Goal: Check status: Check status

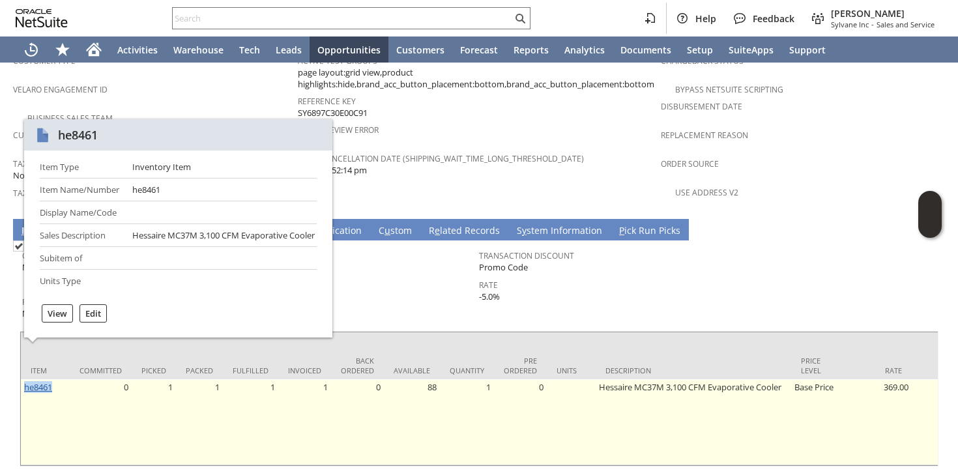
drag, startPoint x: 61, startPoint y: 349, endPoint x: 26, endPoint y: 351, distance: 34.6
click at [26, 379] on td "he8461" at bounding box center [45, 422] width 49 height 86
copy link "he8461"
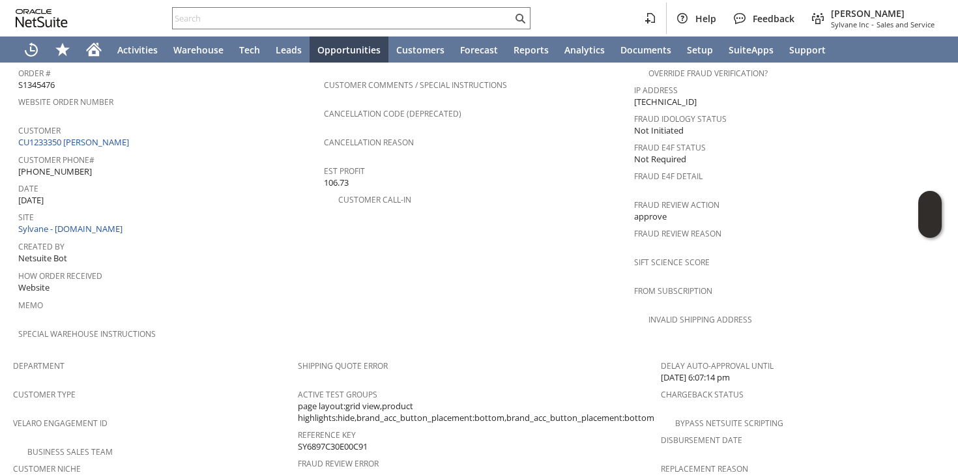
scroll to position [533, 0]
click at [96, 139] on link "CU1233350 [PERSON_NAME]" at bounding box center [75, 145] width 114 height 12
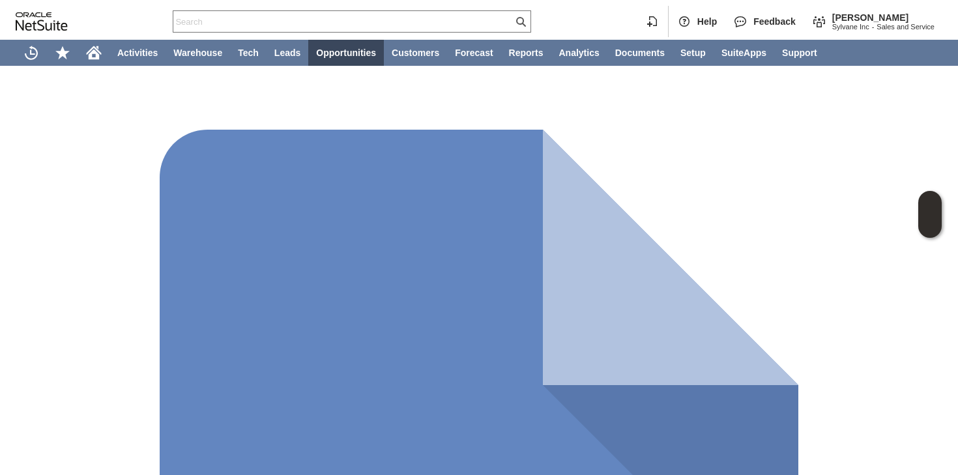
drag, startPoint x: 57, startPoint y: 346, endPoint x: 25, endPoint y: 346, distance: 32.6
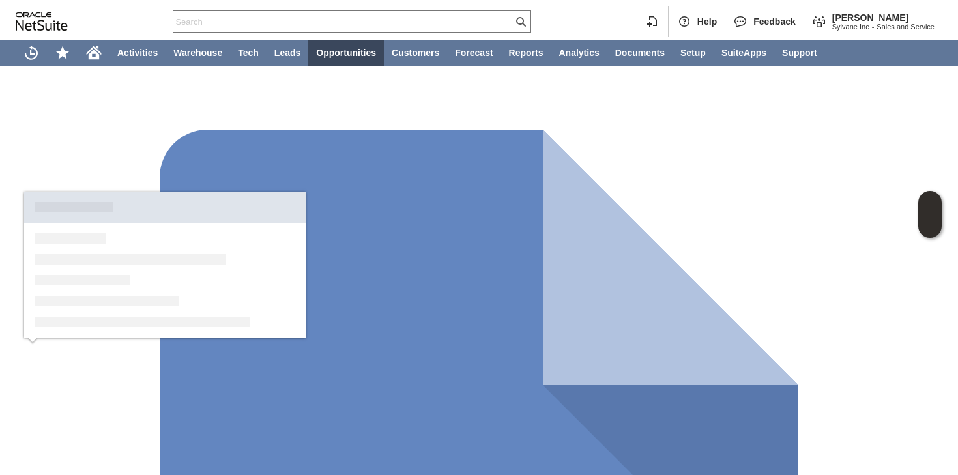
copy link "he8461"
